Goal: Information Seeking & Learning: Learn about a topic

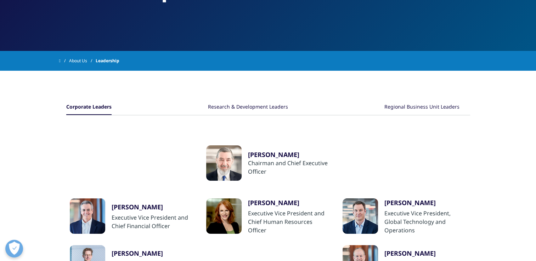
scroll to position [58, 0]
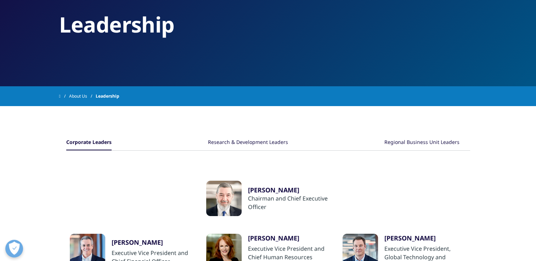
click at [419, 139] on div "Regional Business Unit Leaders" at bounding box center [421, 142] width 75 height 15
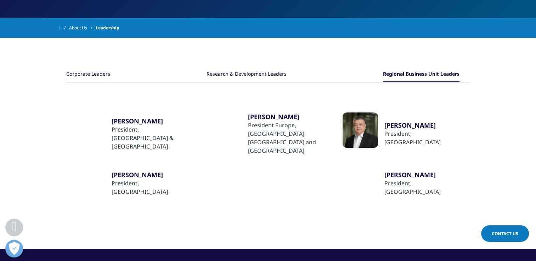
scroll to position [129, 0]
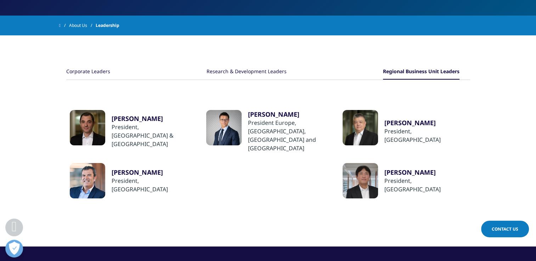
click at [263, 119] on div "​[PERSON_NAME]" at bounding box center [289, 114] width 82 height 8
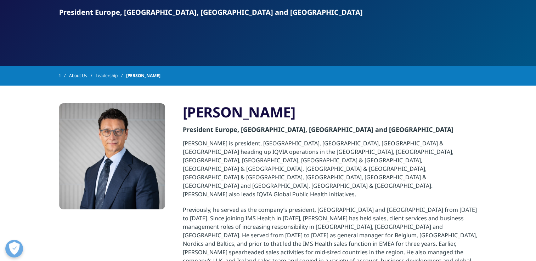
scroll to position [106, 0]
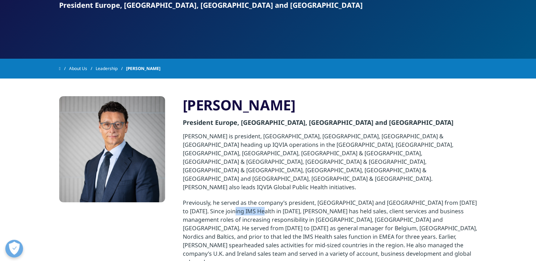
drag, startPoint x: 218, startPoint y: 184, endPoint x: 247, endPoint y: 188, distance: 29.6
click at [247, 199] on p "Previously, he served as the company’s president, North Europe and Africa from …" at bounding box center [330, 236] width 294 height 75
copy p "IMS Health"
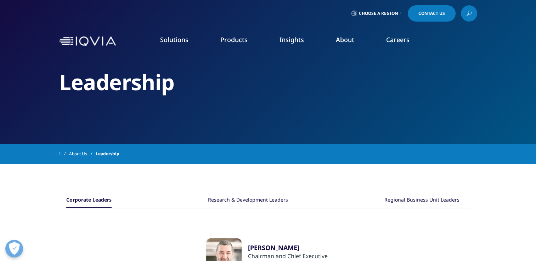
click at [192, 171] on link "Pharmaceutical Manufacturers" at bounding box center [205, 170] width 126 height 8
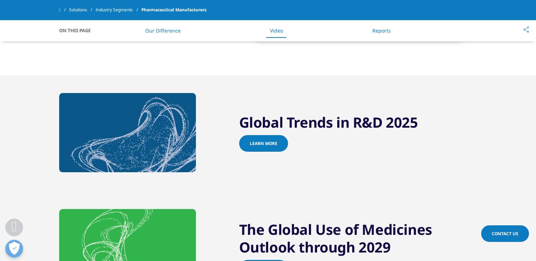
scroll to position [602, 0]
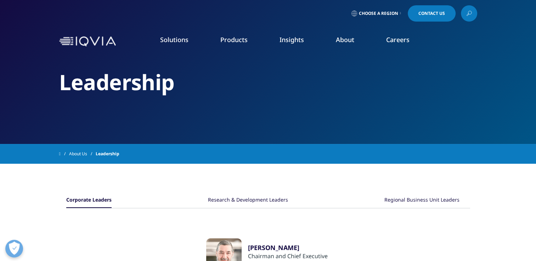
click at [168, 89] on link "Clinical Research" at bounding box center [202, 89] width 120 height 8
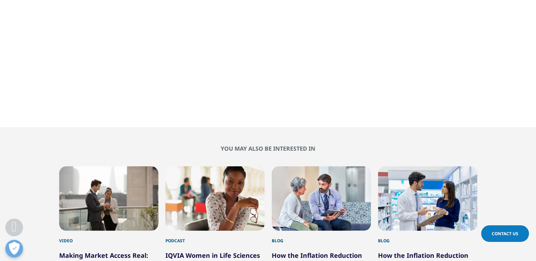
scroll to position [602, 0]
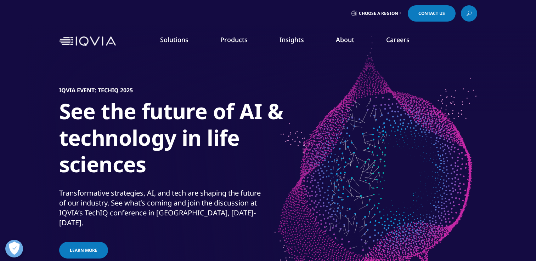
scroll to position [35, 0]
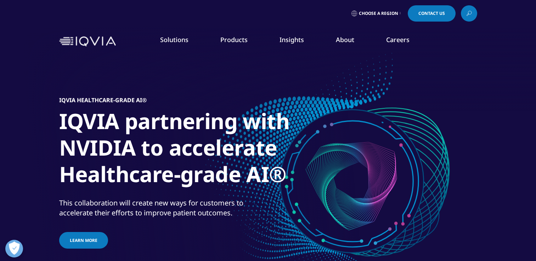
scroll to position [35, 0]
